Goal: Navigation & Orientation: Find specific page/section

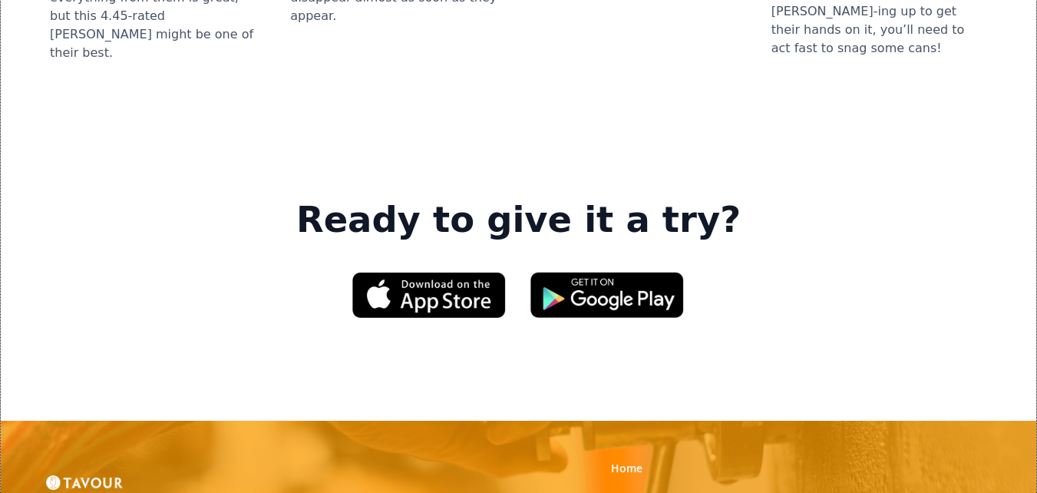
scroll to position [2226, 0]
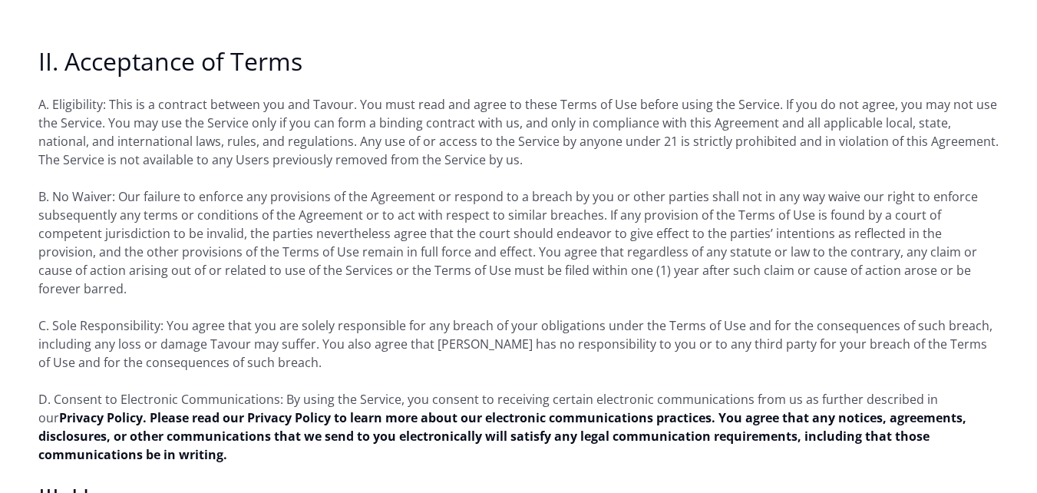
scroll to position [1228, 0]
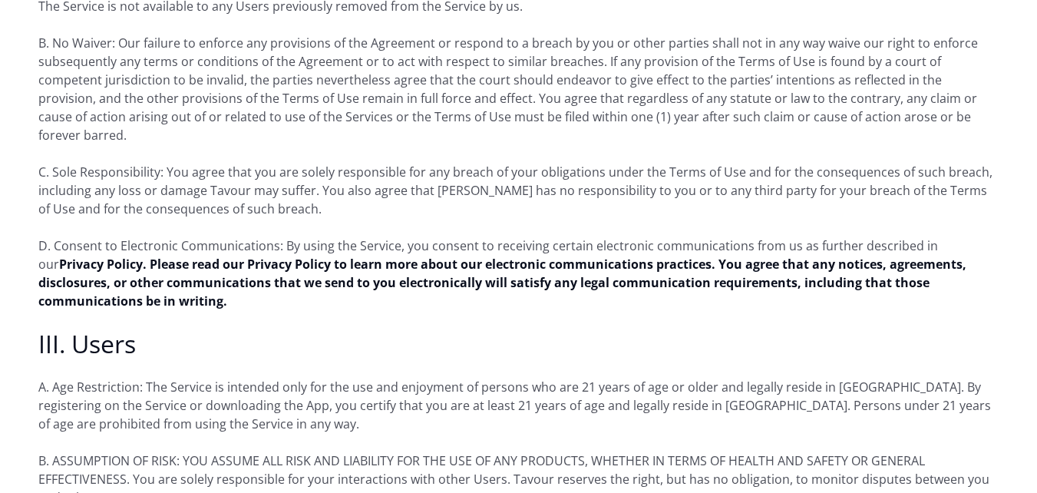
click at [59, 236] on p "D. Consent to Electronic Communications: By using the Service, you consent to r…" at bounding box center [518, 273] width 960 height 74
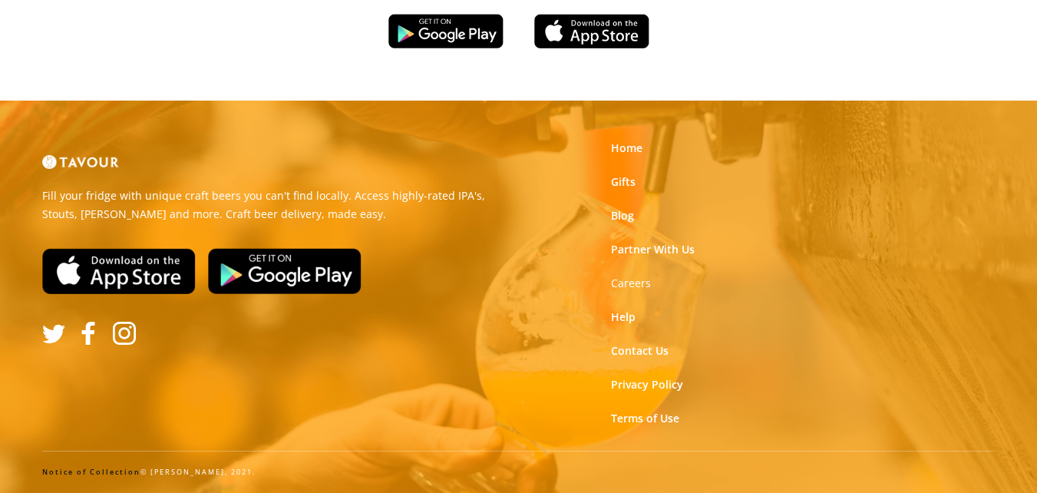
scroll to position [236, 0]
click at [624, 148] on link "Home" at bounding box center [626, 147] width 31 height 15
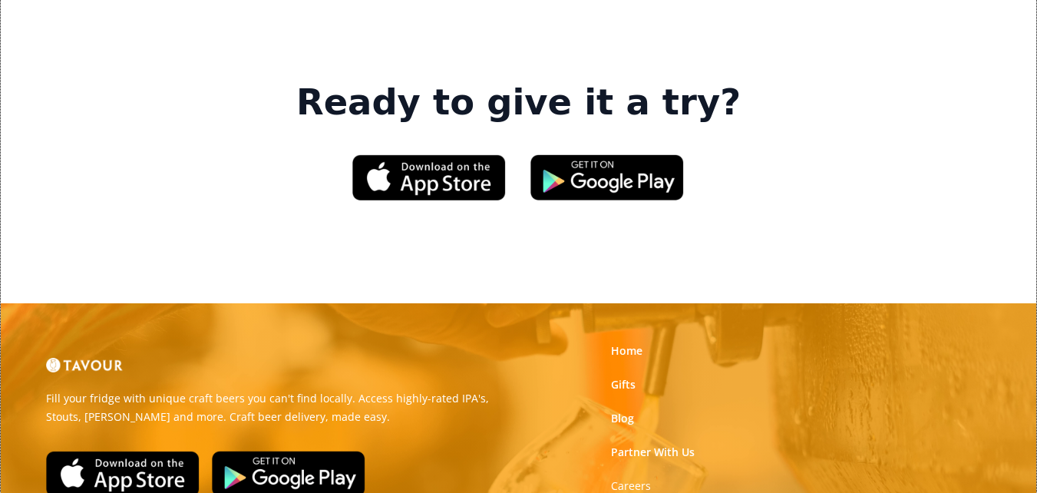
scroll to position [2303, 0]
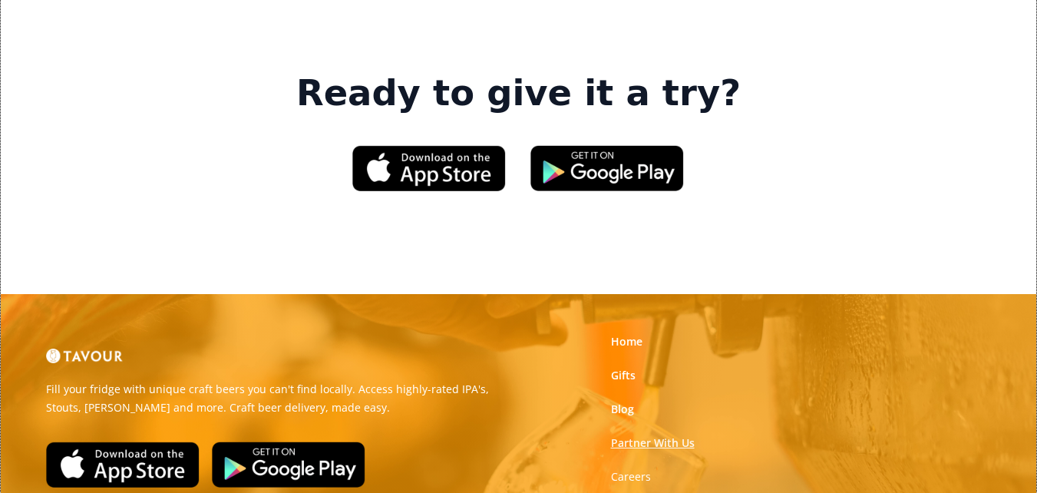
click at [672, 435] on link "Partner With Us" at bounding box center [653, 442] width 84 height 15
